Goal: Navigation & Orientation: Find specific page/section

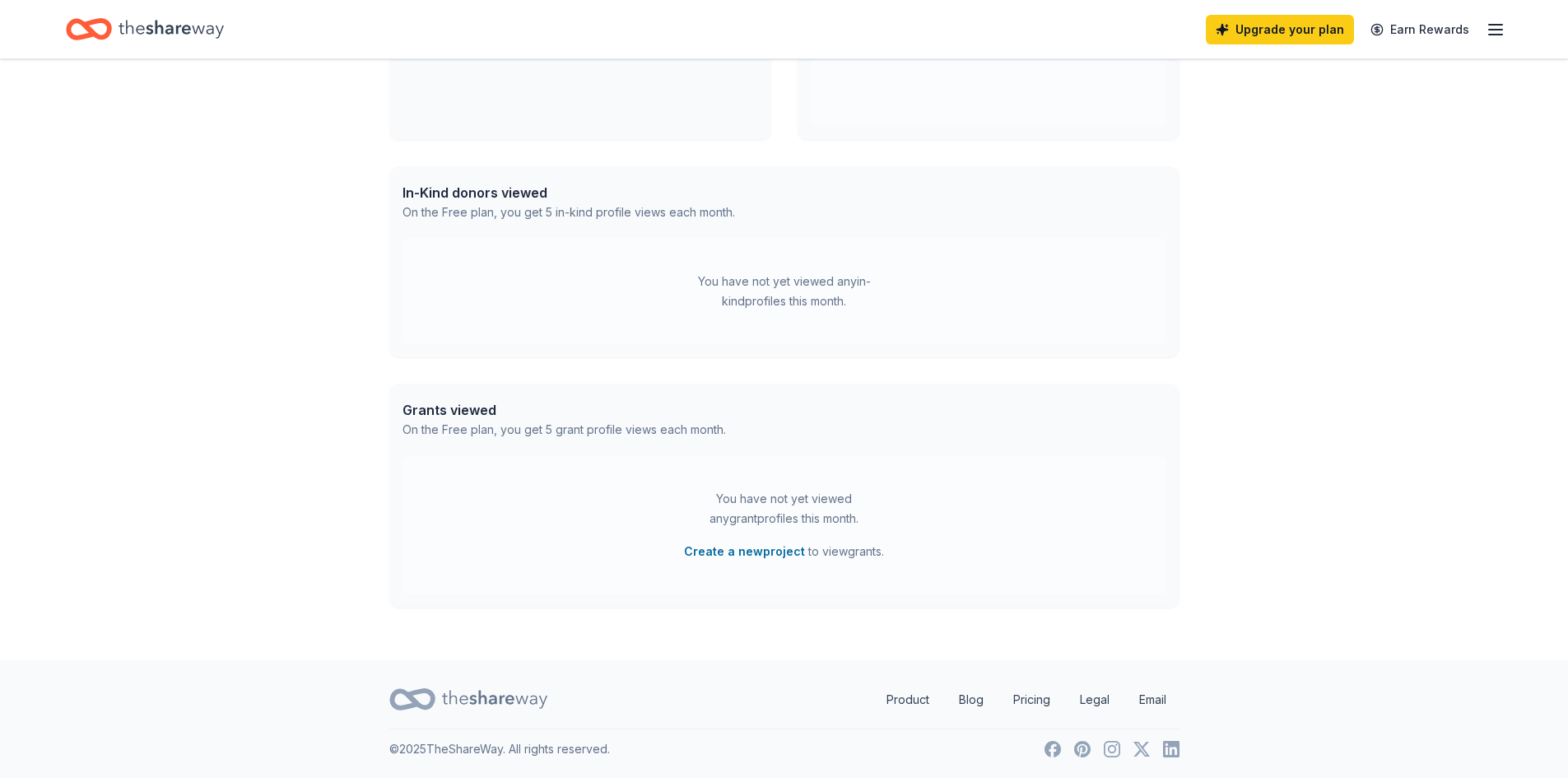
scroll to position [329, 0]
click at [1497, 31] on icon "button" at bounding box center [1495, 29] width 19 height 19
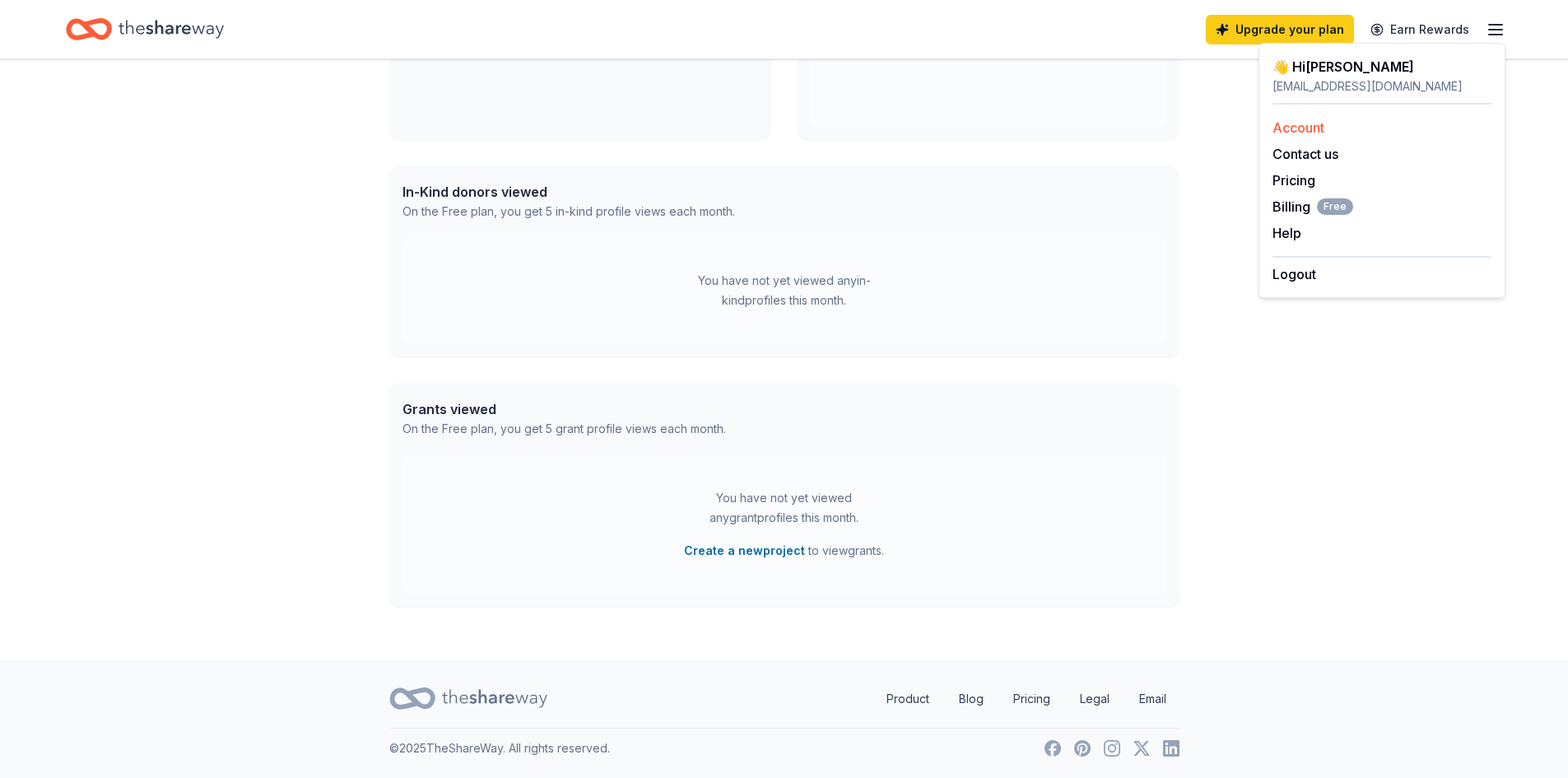
click at [1322, 132] on link "Account" at bounding box center [1298, 127] width 52 height 17
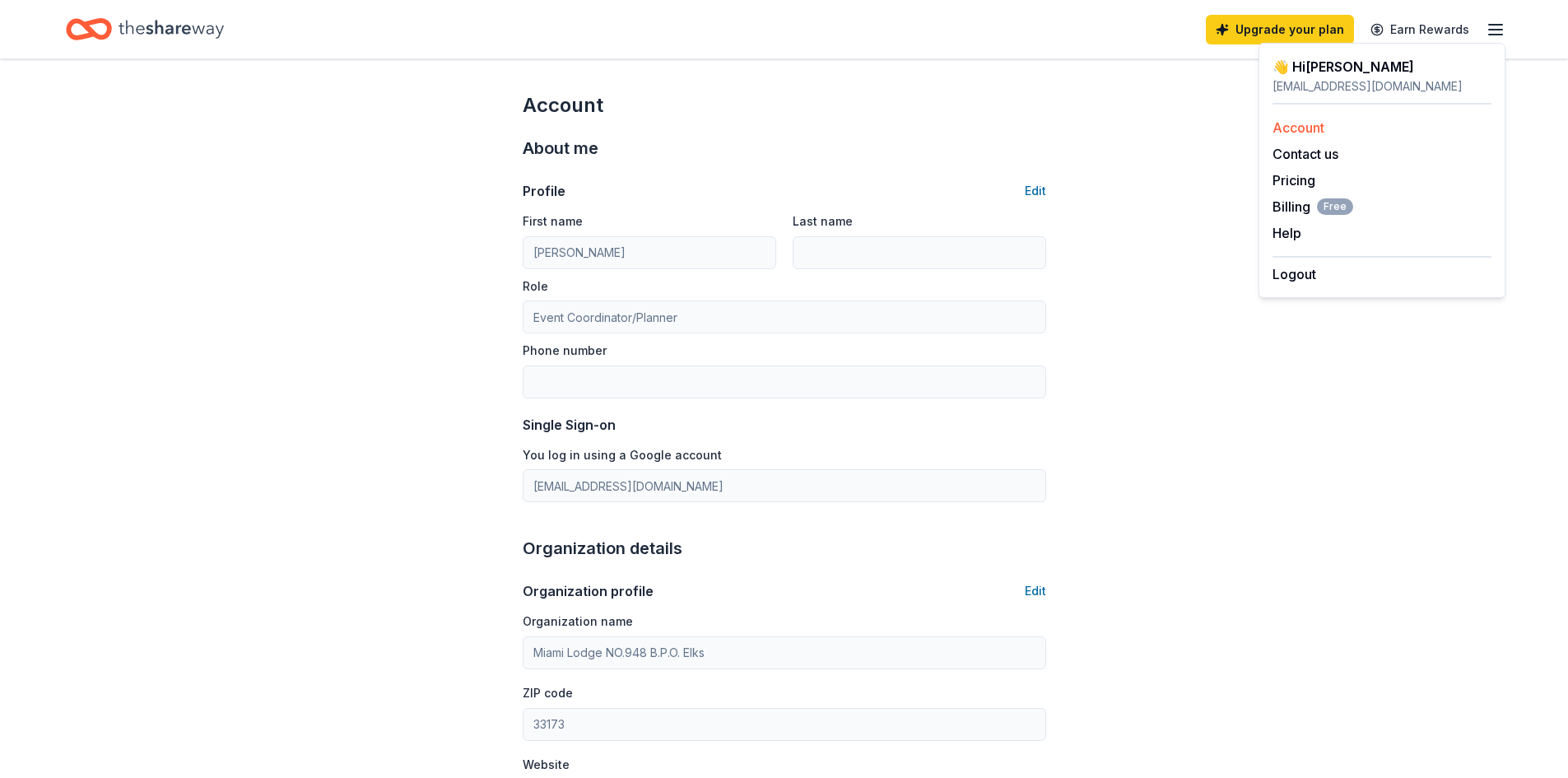
click at [1304, 132] on link "Account" at bounding box center [1298, 127] width 52 height 17
click at [1297, 127] on link "Account" at bounding box center [1298, 127] width 52 height 17
click at [1284, 131] on link "Account" at bounding box center [1298, 127] width 52 height 17
click at [1294, 131] on link "Account" at bounding box center [1298, 127] width 52 height 17
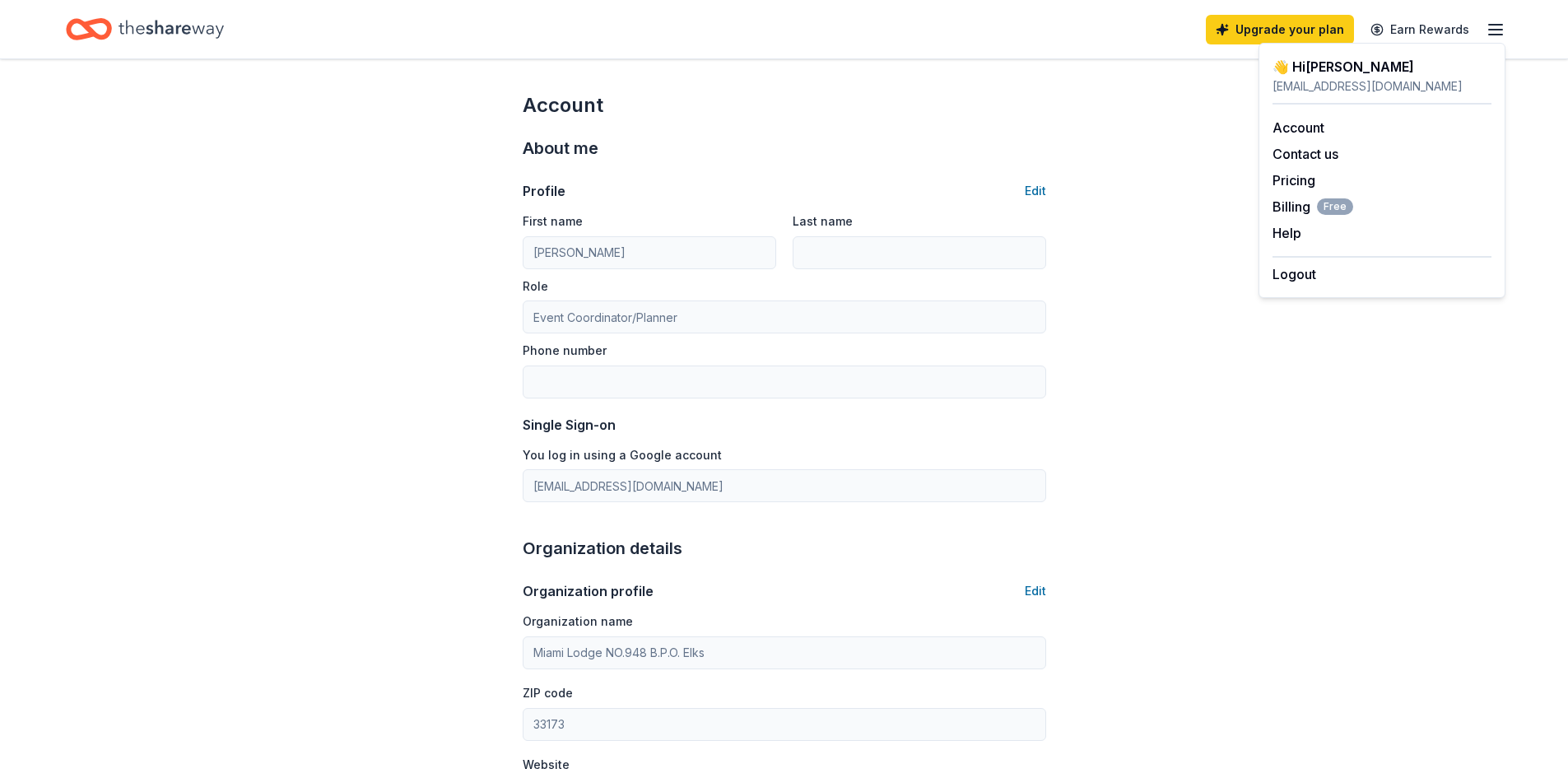
click at [1492, 35] on icon "button" at bounding box center [1495, 29] width 19 height 19
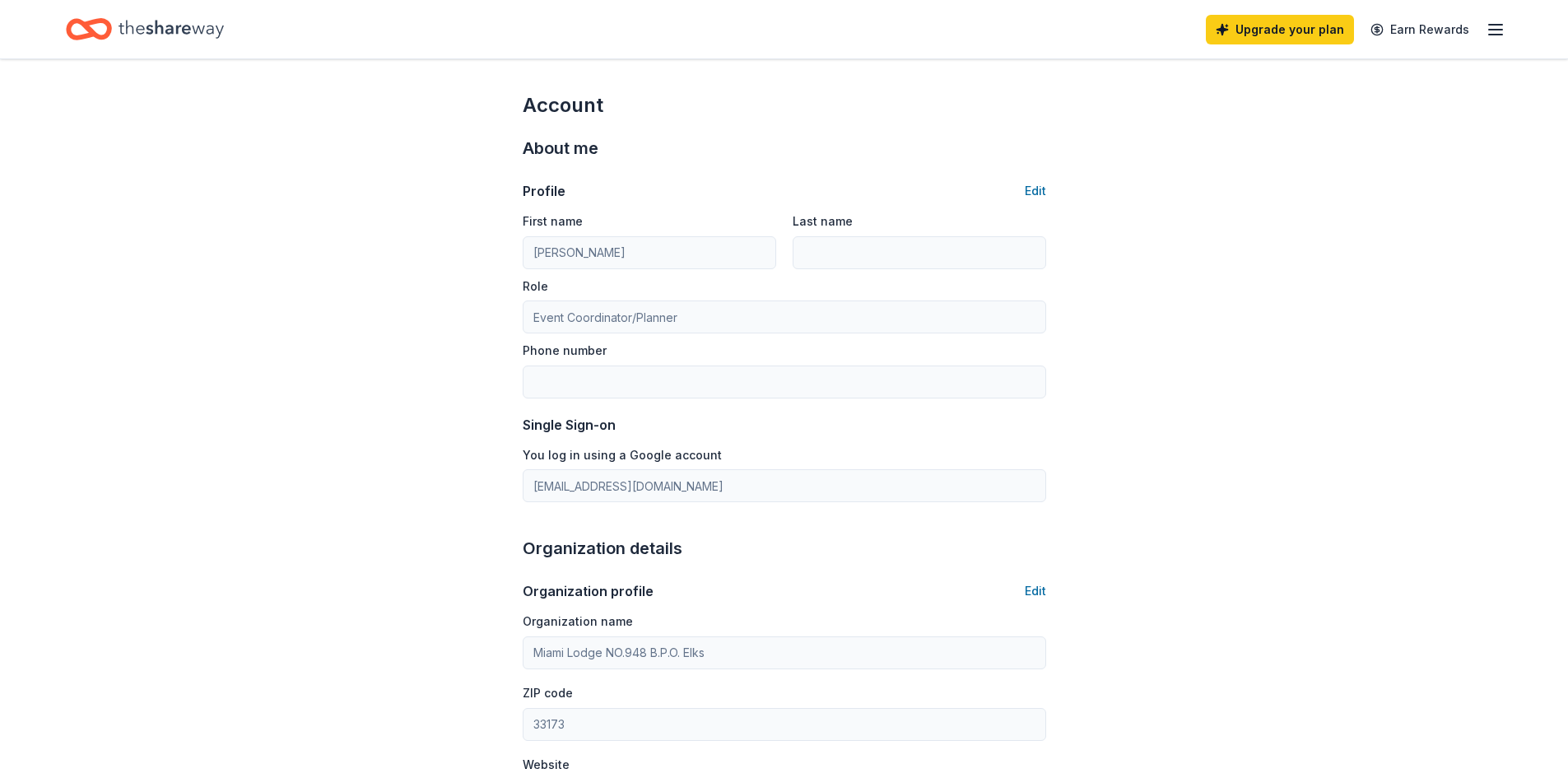
click at [1495, 34] on line "button" at bounding box center [1495, 34] width 13 height 0
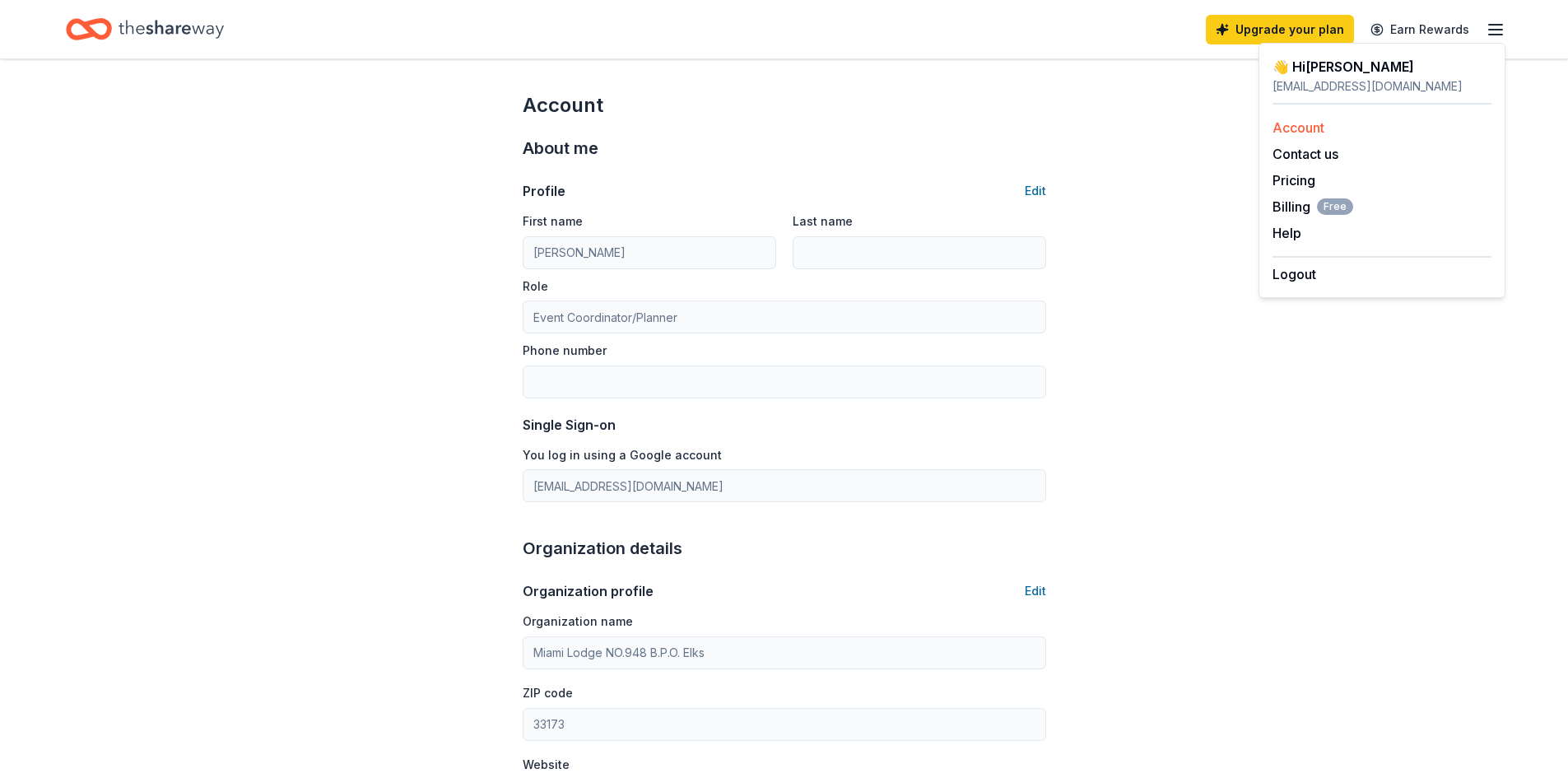
click at [1287, 124] on link "Account" at bounding box center [1298, 127] width 52 height 17
click at [1288, 230] on button "Help" at bounding box center [1286, 233] width 29 height 19
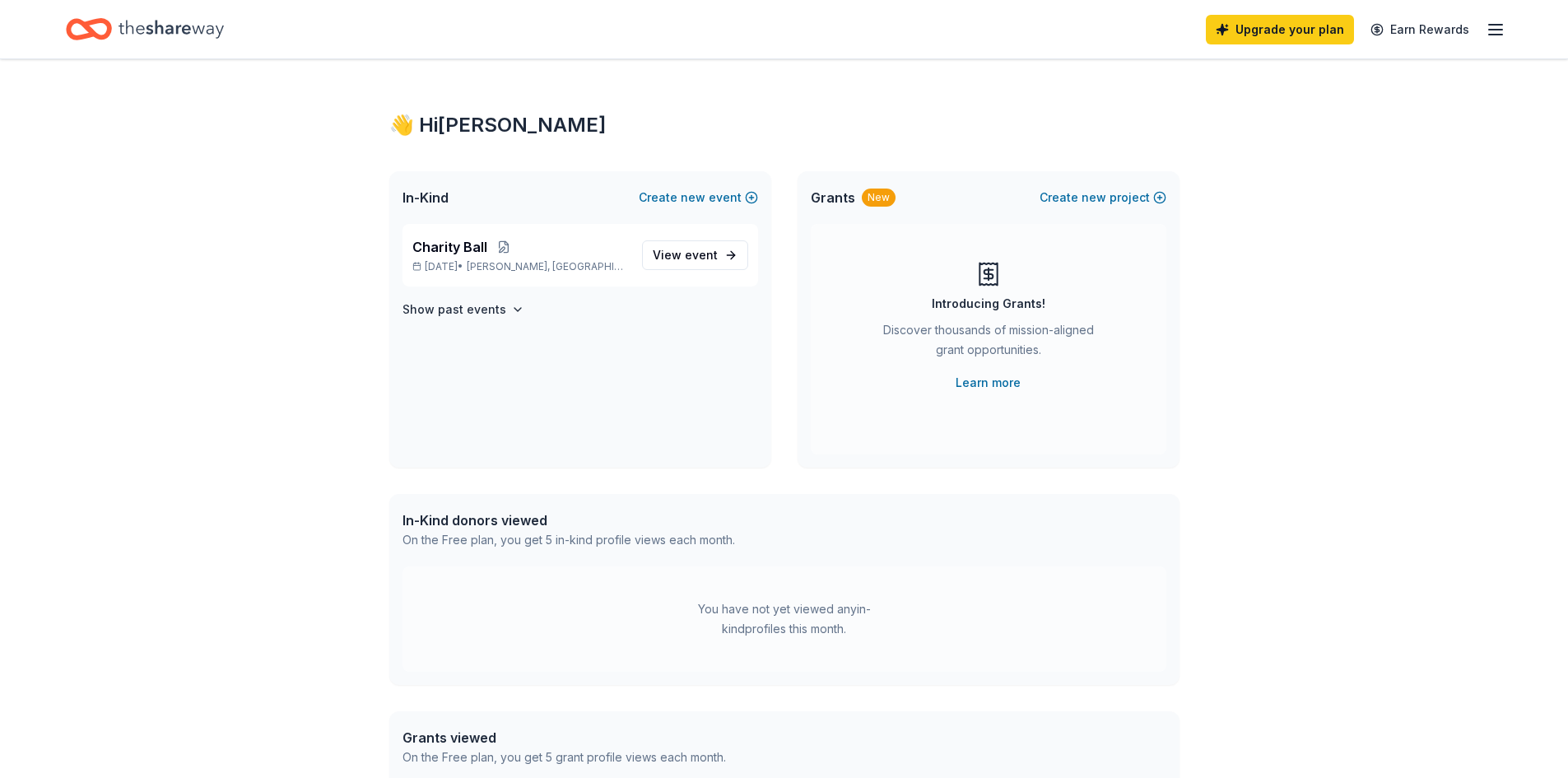
click at [1380, 199] on div "👋 Hi [PERSON_NAME] In-Kind Create new event Charity Ball [DATE] • [PERSON_NAME]…" at bounding box center [784, 523] width 1568 height 928
click at [1495, 32] on icon "button" at bounding box center [1495, 29] width 19 height 19
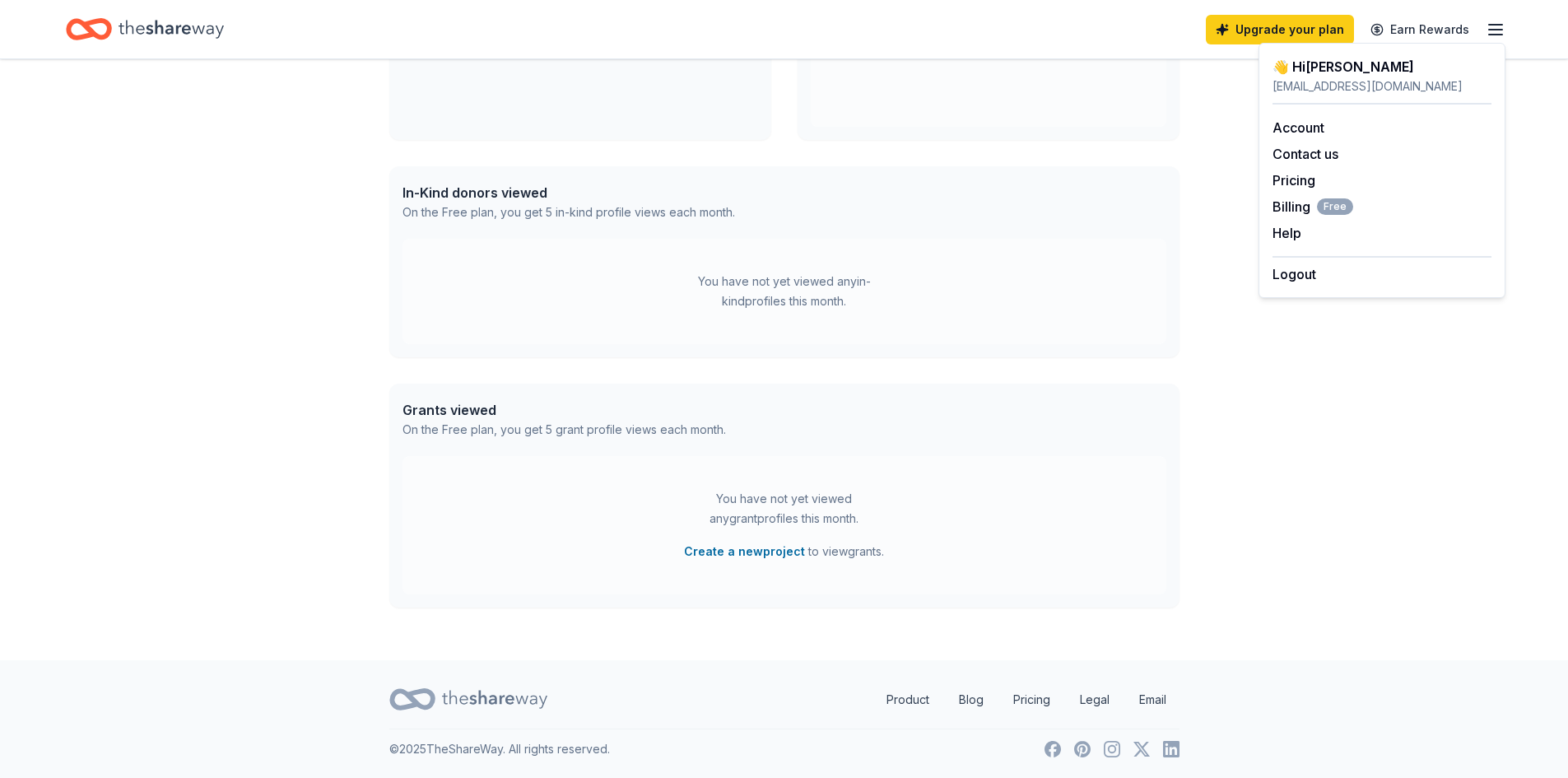
scroll to position [329, 0]
click at [1491, 26] on icon "button" at bounding box center [1495, 29] width 19 height 19
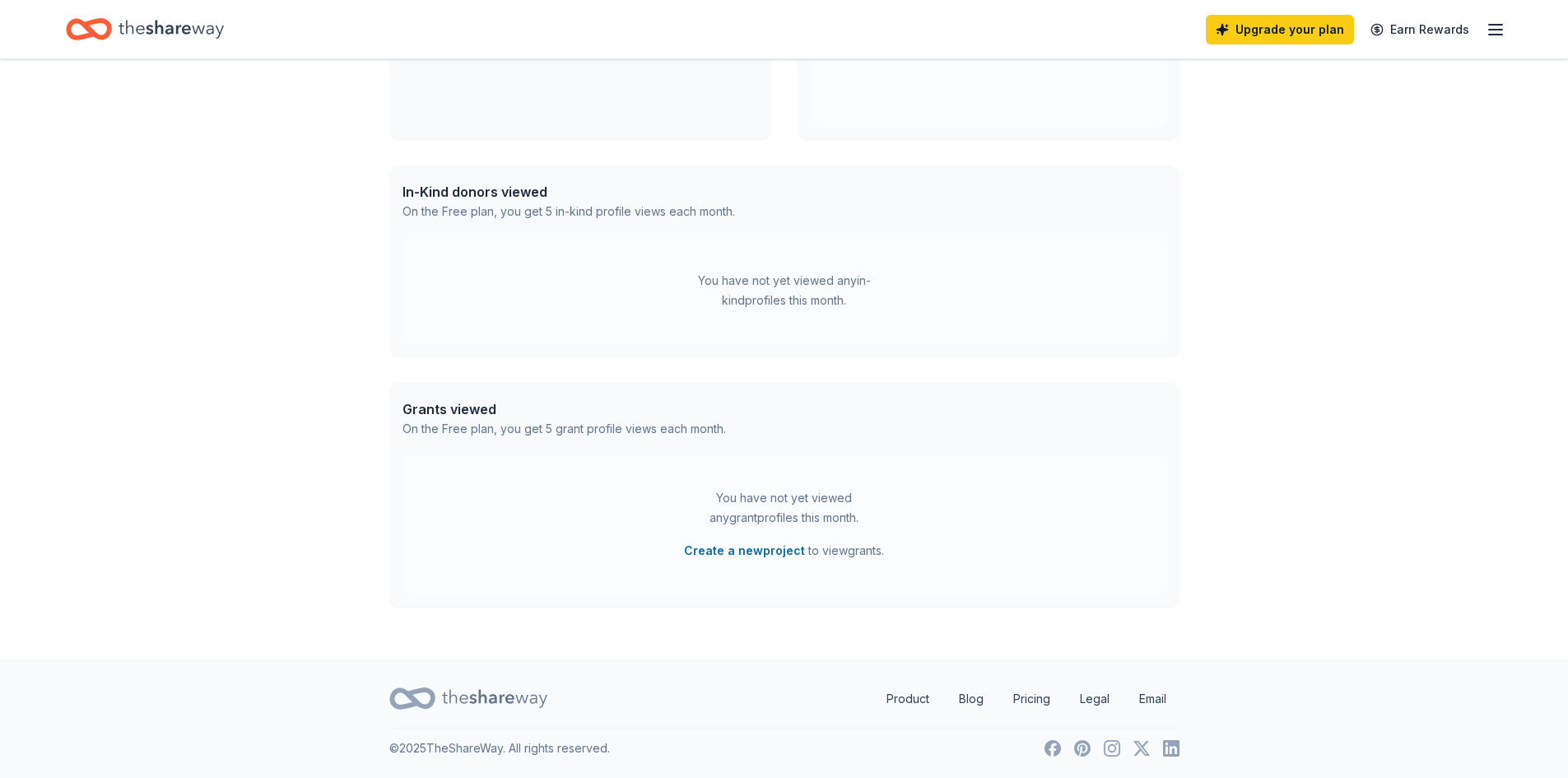
click at [1491, 26] on icon "button" at bounding box center [1495, 29] width 19 height 19
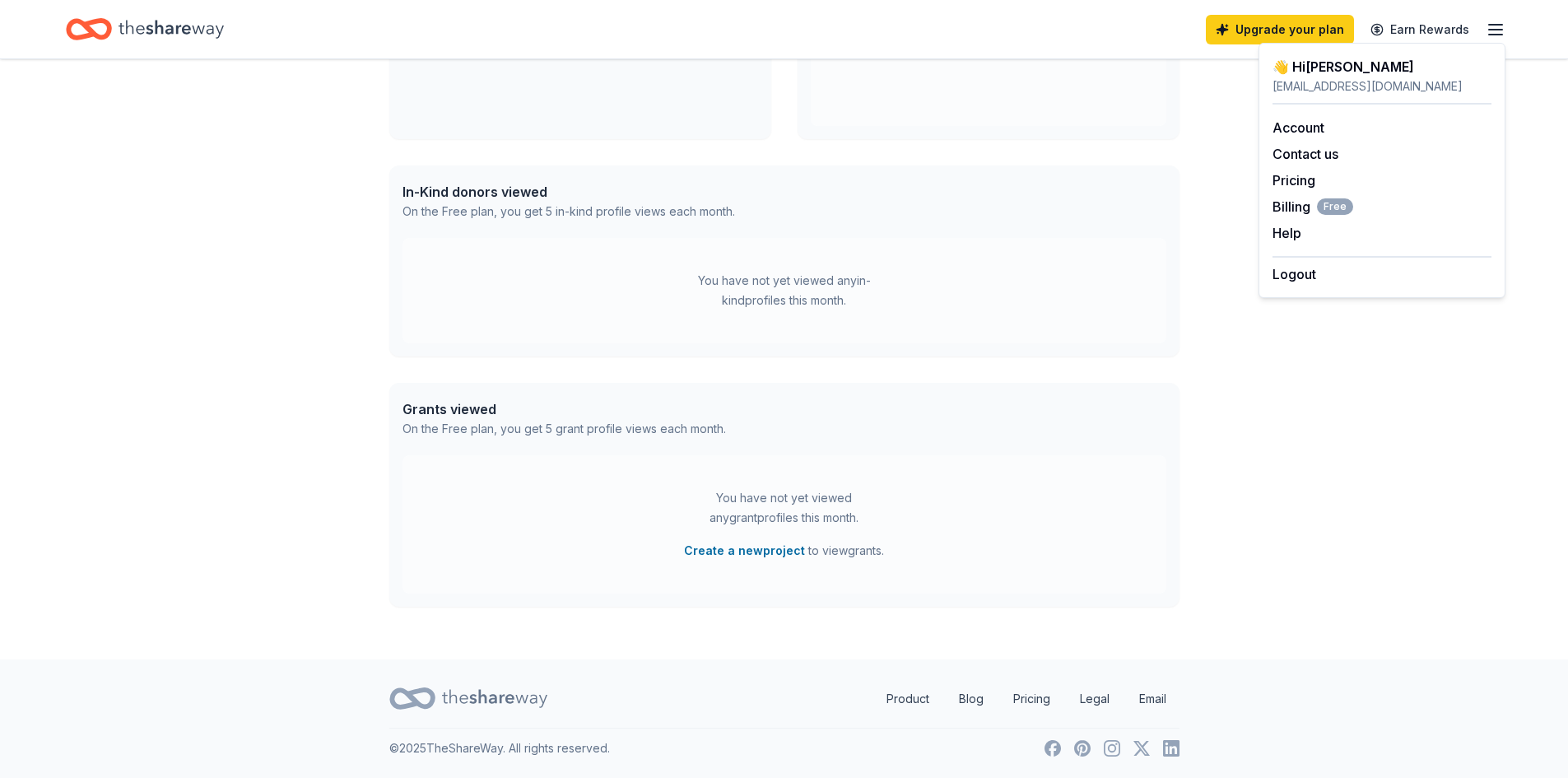
click at [1495, 30] on line "button" at bounding box center [1495, 30] width 13 height 0
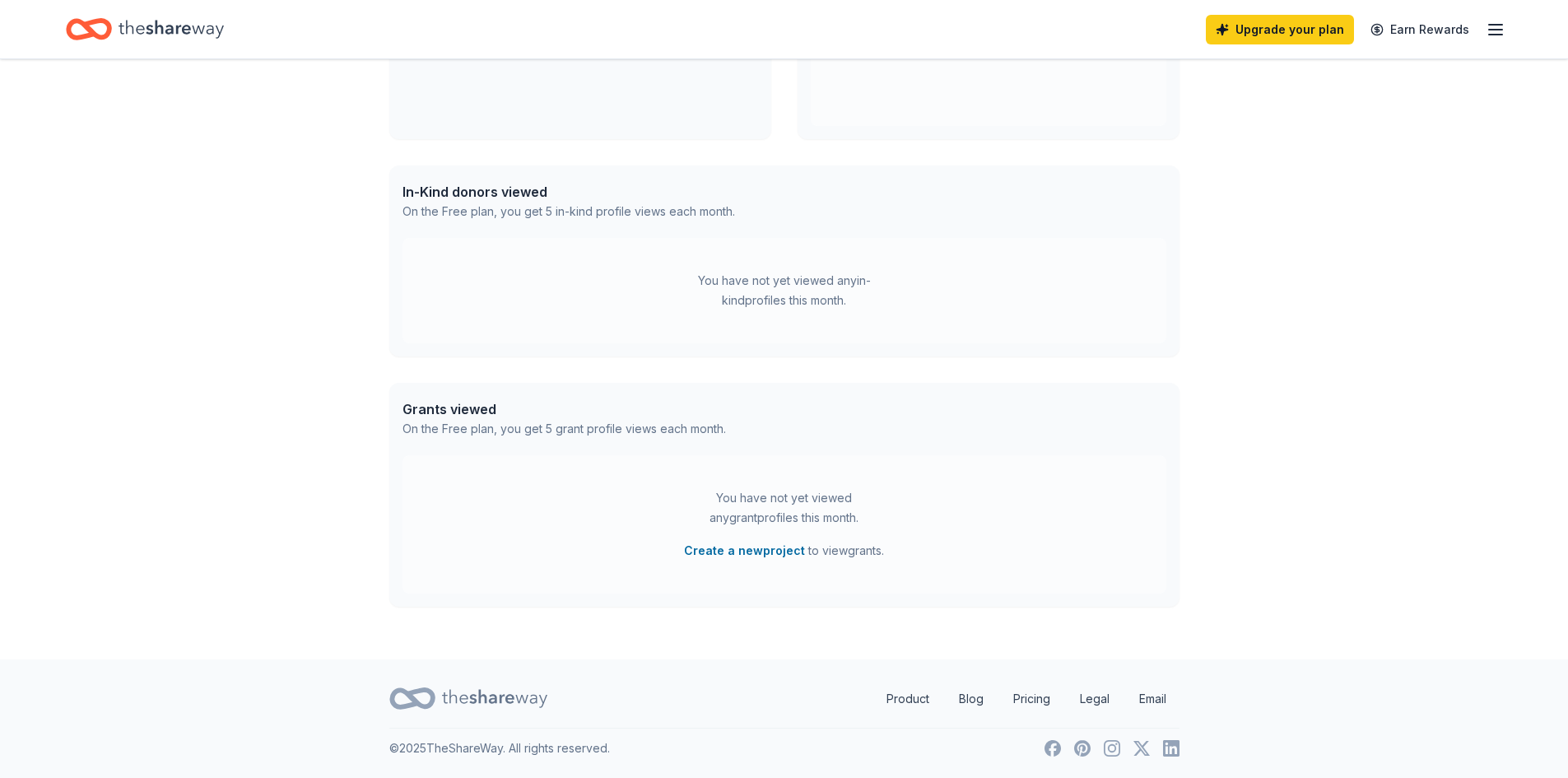
click at [1495, 30] on line "button" at bounding box center [1495, 30] width 13 height 0
